Goal: Task Accomplishment & Management: Manage account settings

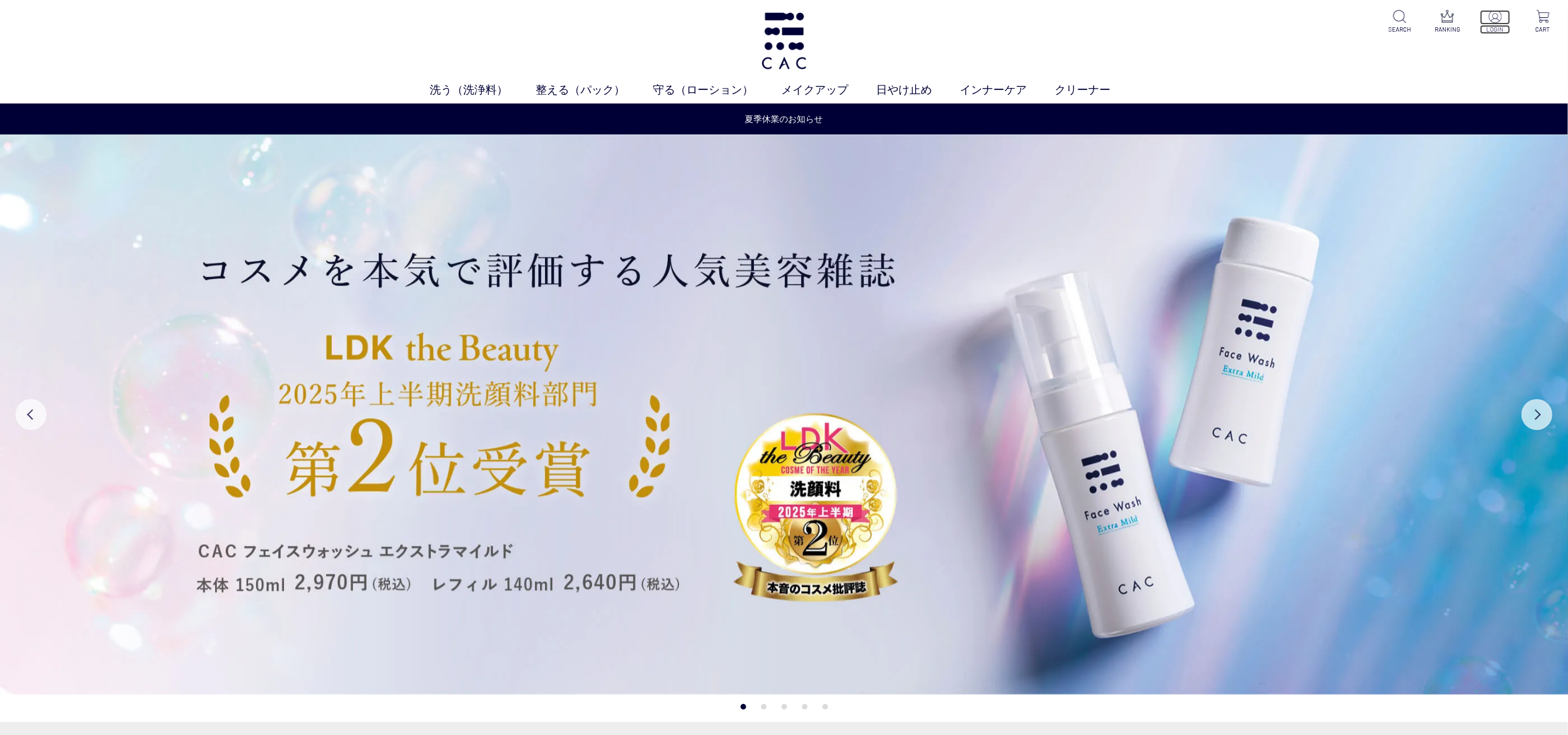
click at [1487, 25] on p "LOGIN" at bounding box center [1496, 29] width 31 height 9
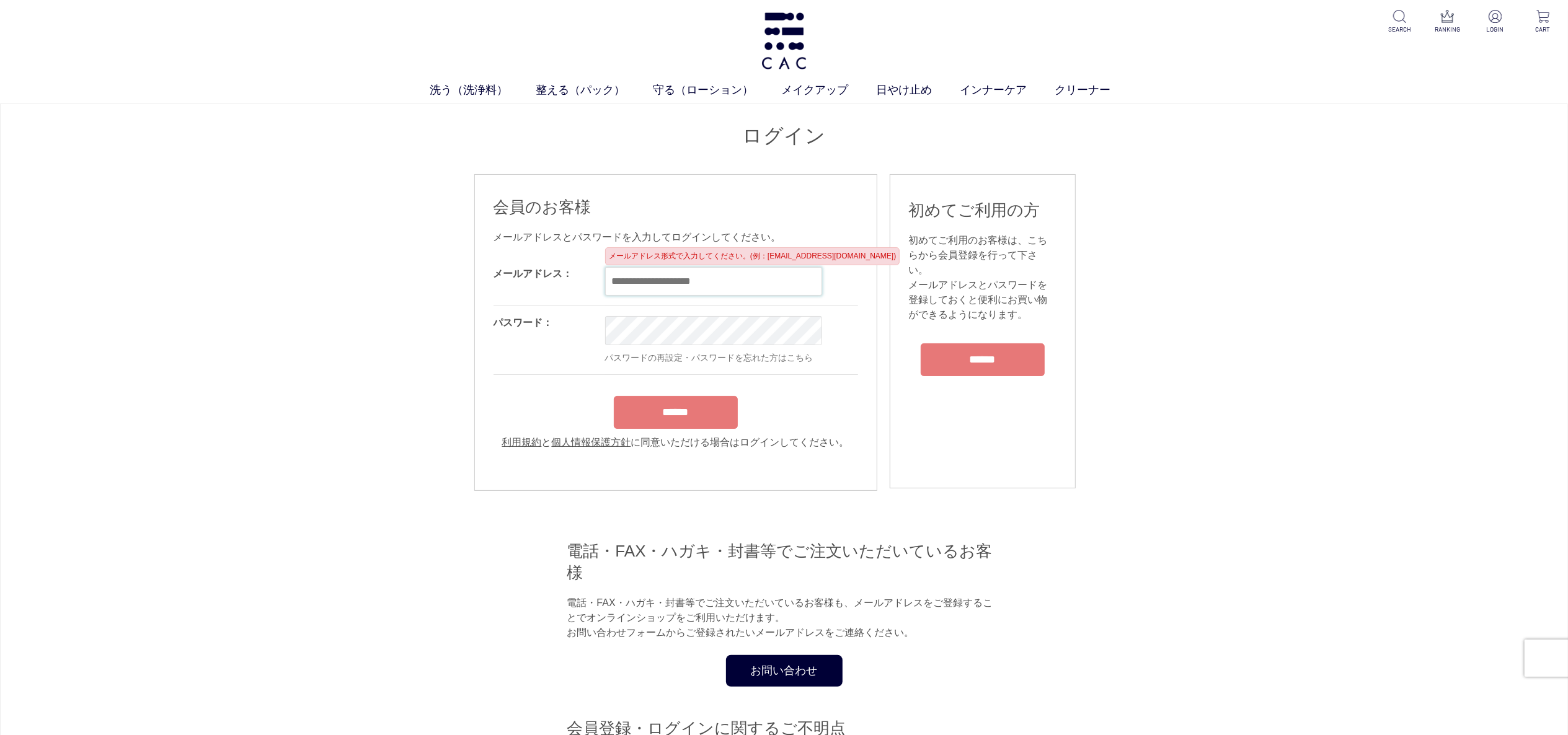
click at [703, 289] on input "email" at bounding box center [714, 281] width 217 height 29
click at [596, 142] on h1 "ログイン" at bounding box center [784, 136] width 620 height 27
click at [646, 275] on input "email" at bounding box center [714, 281] width 217 height 29
click at [586, 134] on h1 "ログイン" at bounding box center [784, 136] width 620 height 27
click at [655, 286] on input "email" at bounding box center [714, 281] width 217 height 29
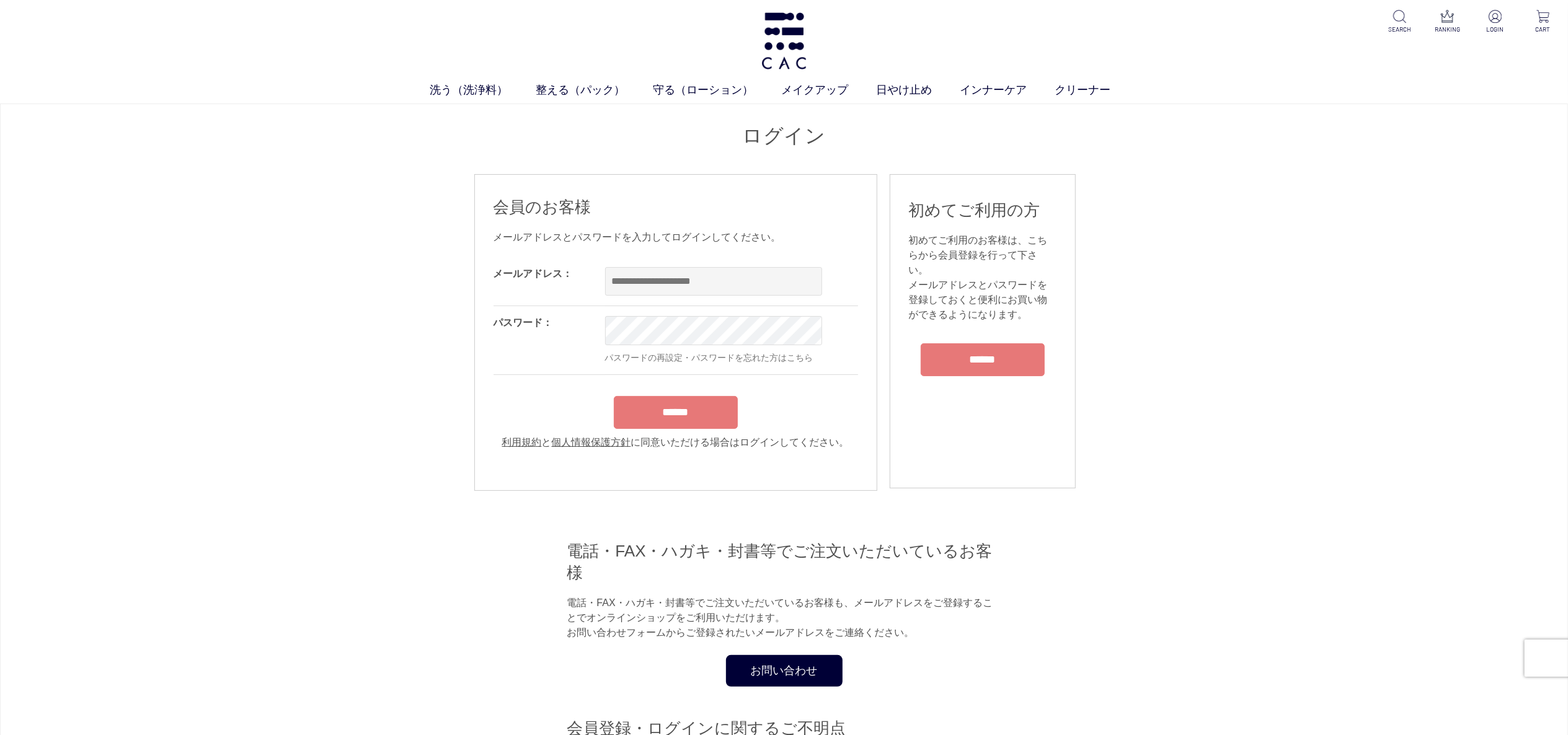
click at [523, 142] on h1 "ログイン" at bounding box center [784, 136] width 620 height 27
click at [777, 30] on img at bounding box center [784, 41] width 51 height 57
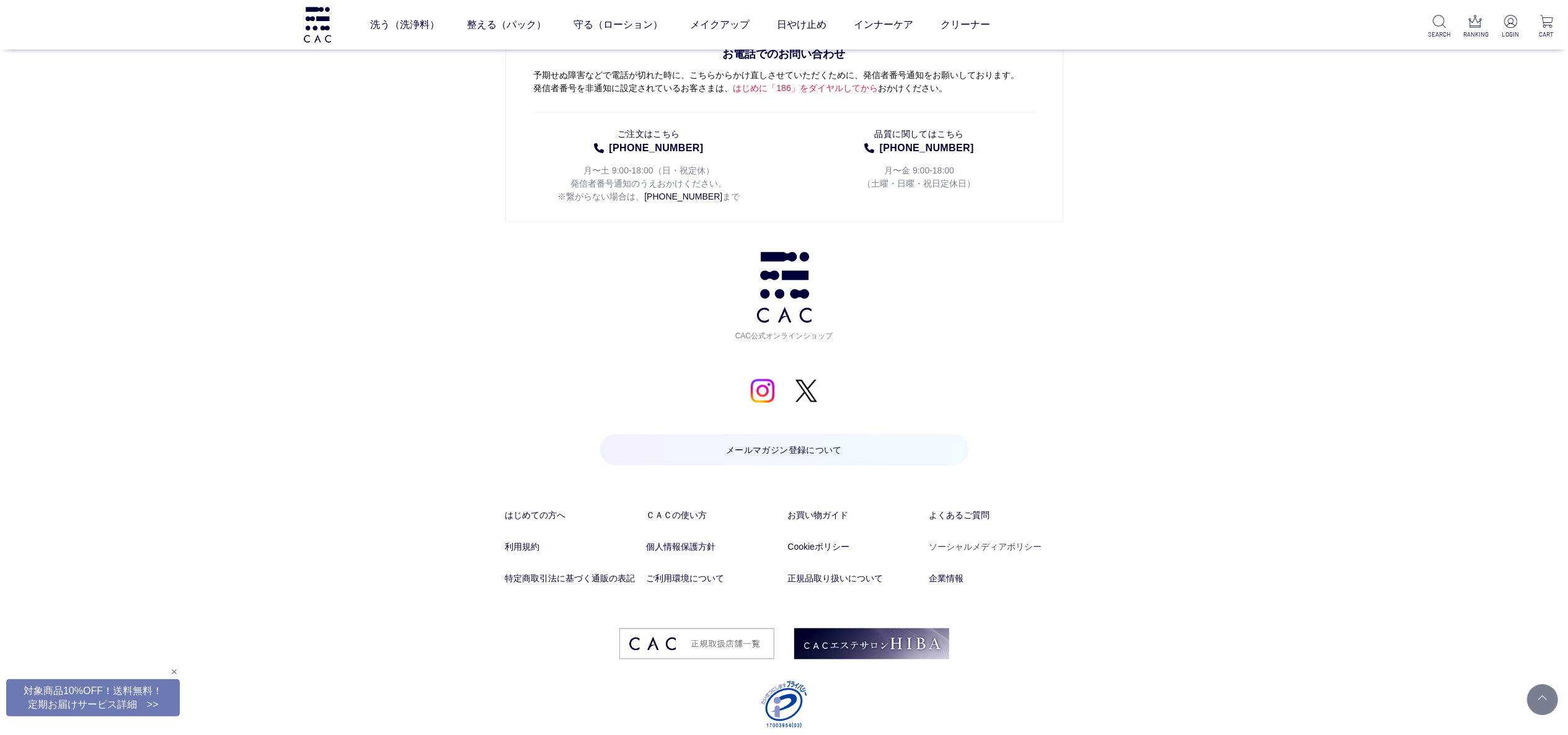
scroll to position [6165, 0]
